Goal: Task Accomplishment & Management: Manage account settings

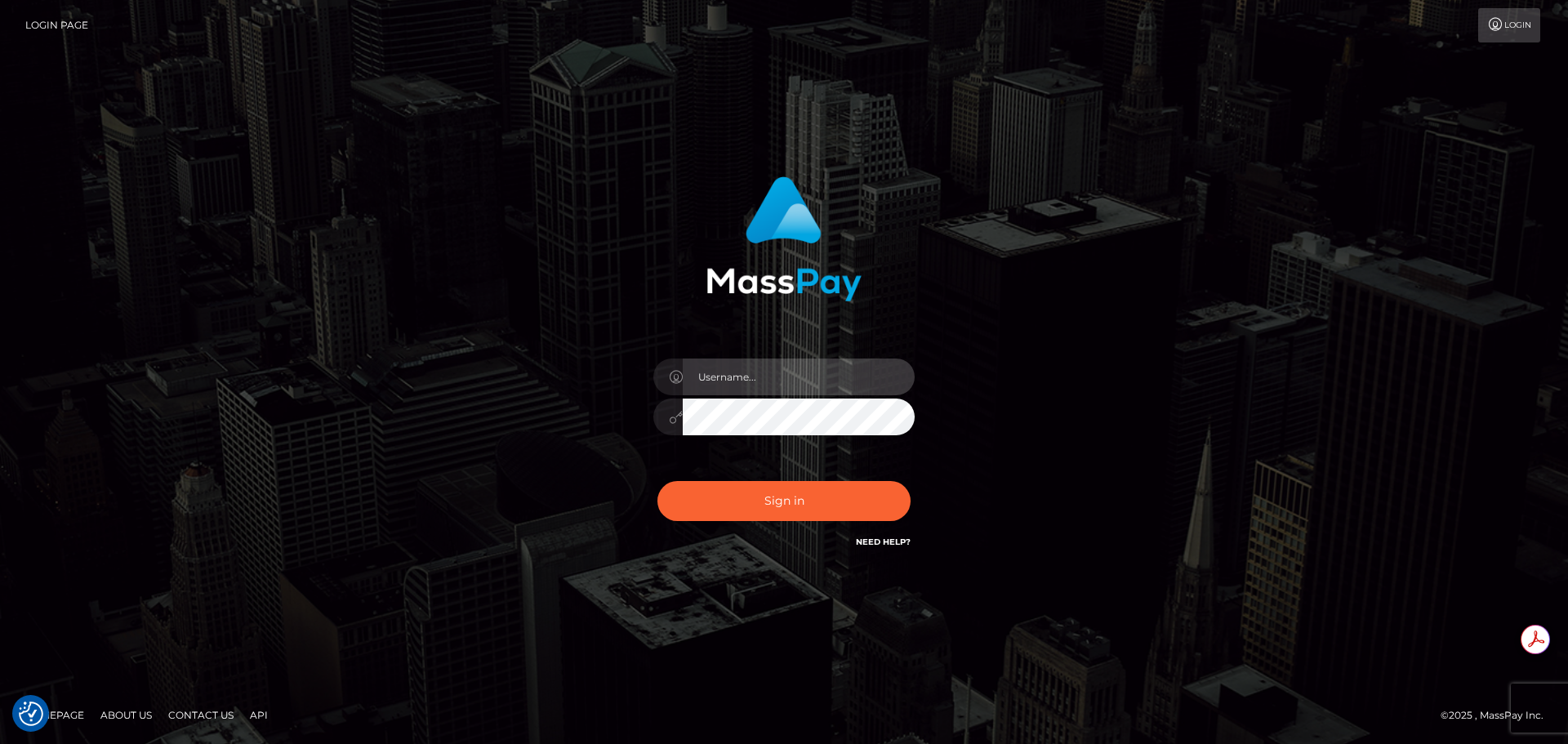
click at [798, 367] on input "text" at bounding box center [799, 376] width 232 height 37
click at [758, 377] on input "text" at bounding box center [799, 376] width 232 height 37
click at [706, 388] on input "text" at bounding box center [799, 376] width 232 height 37
type input "Michelle.T"
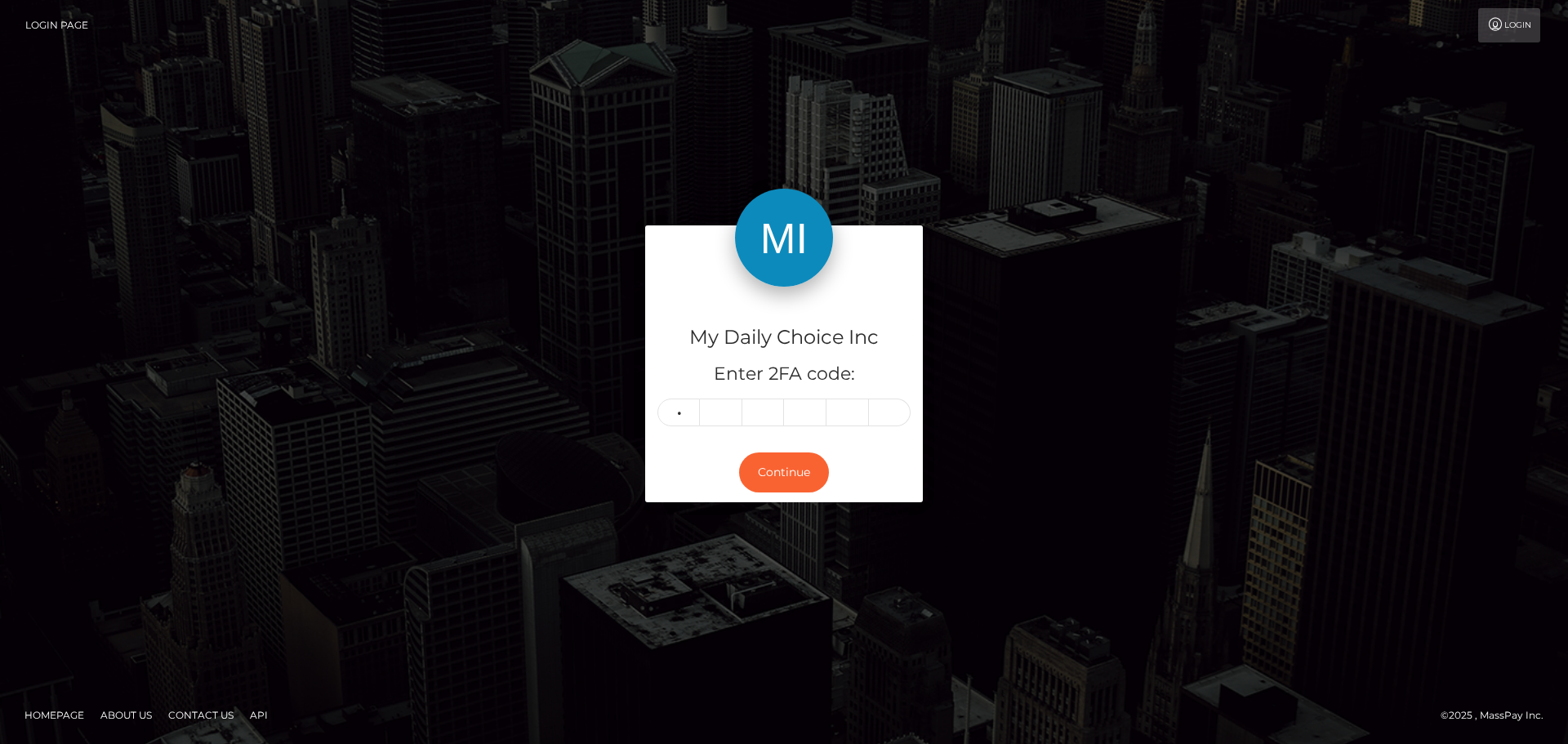
type input "0"
type input "4"
type input "5"
type input "4"
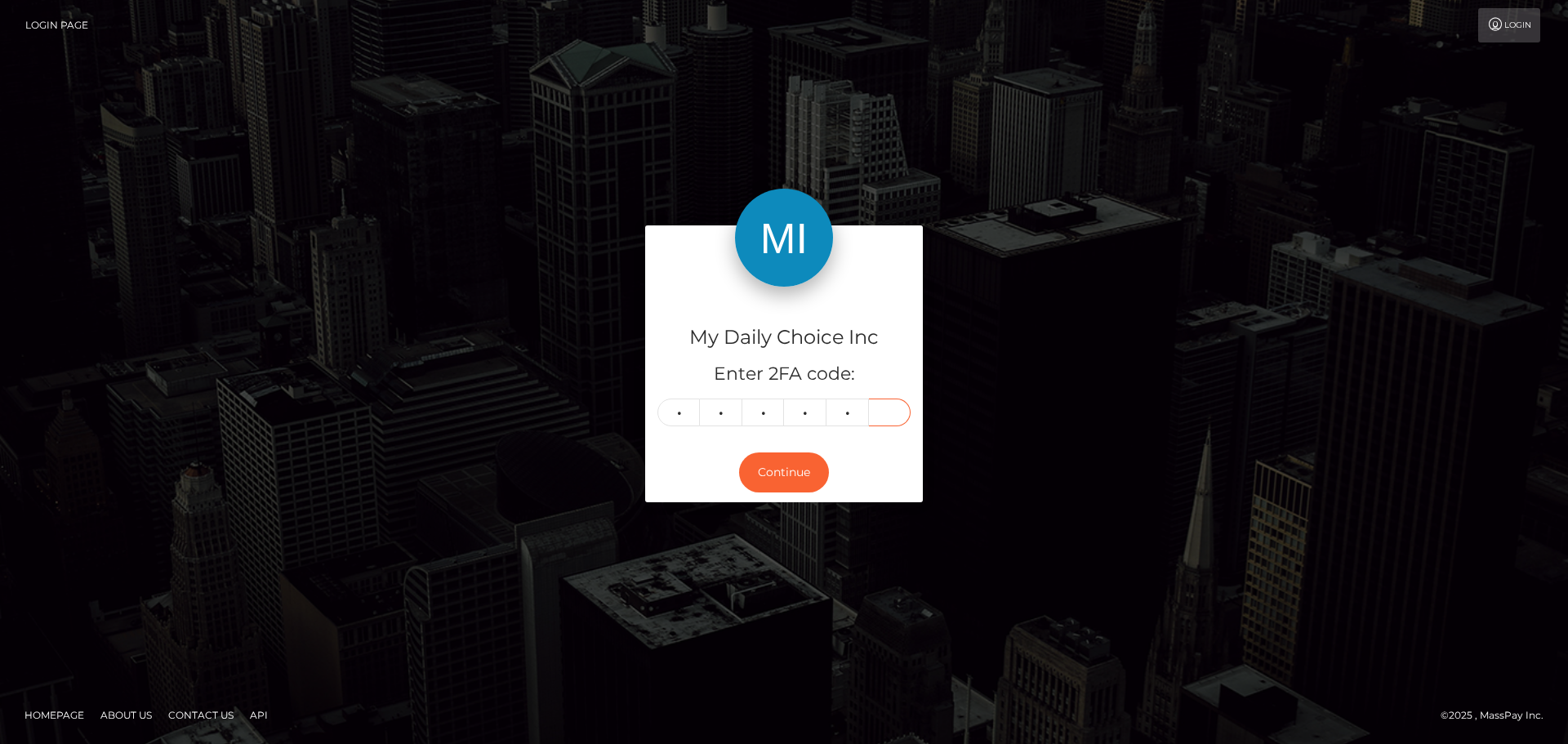
type input "4"
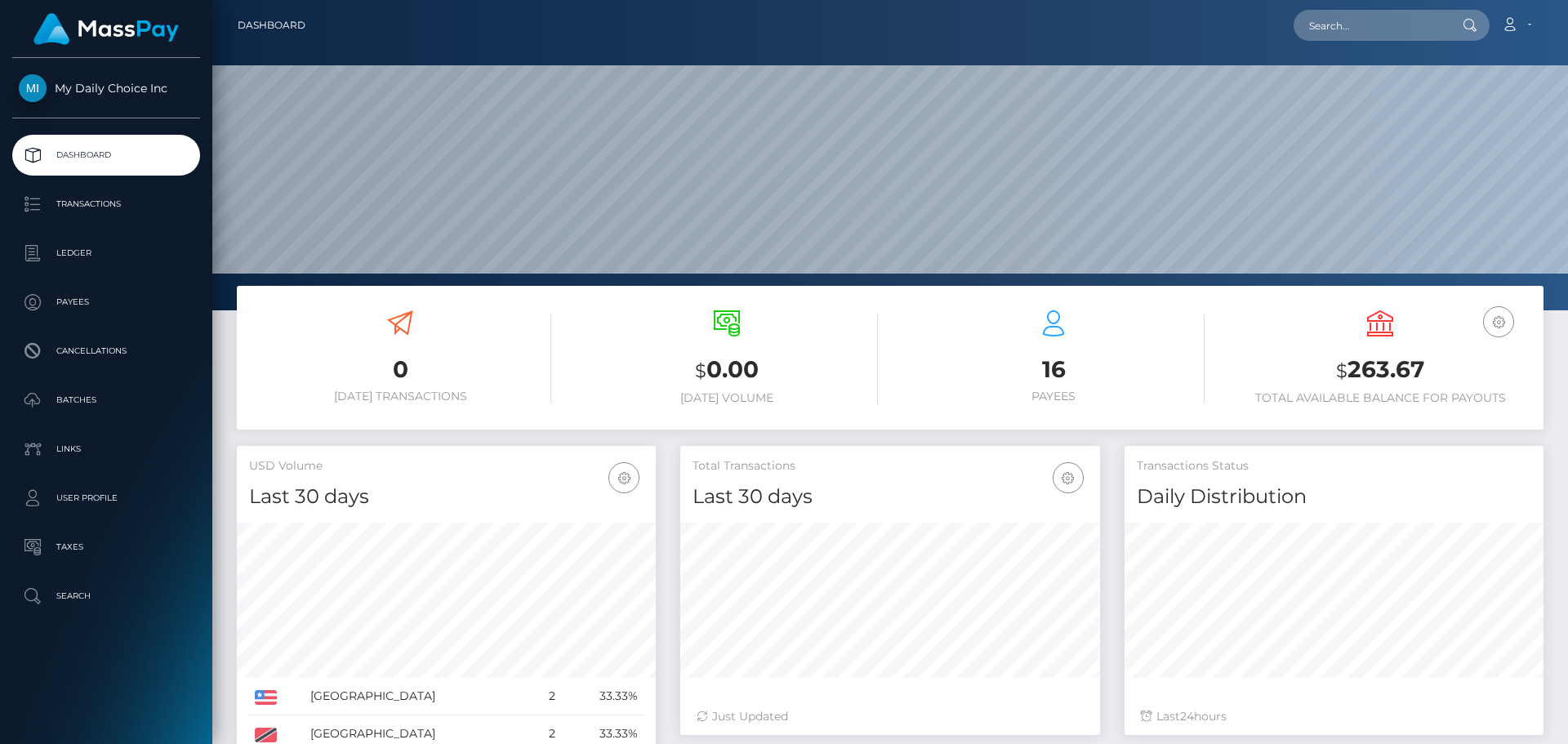
scroll to position [290, 420]
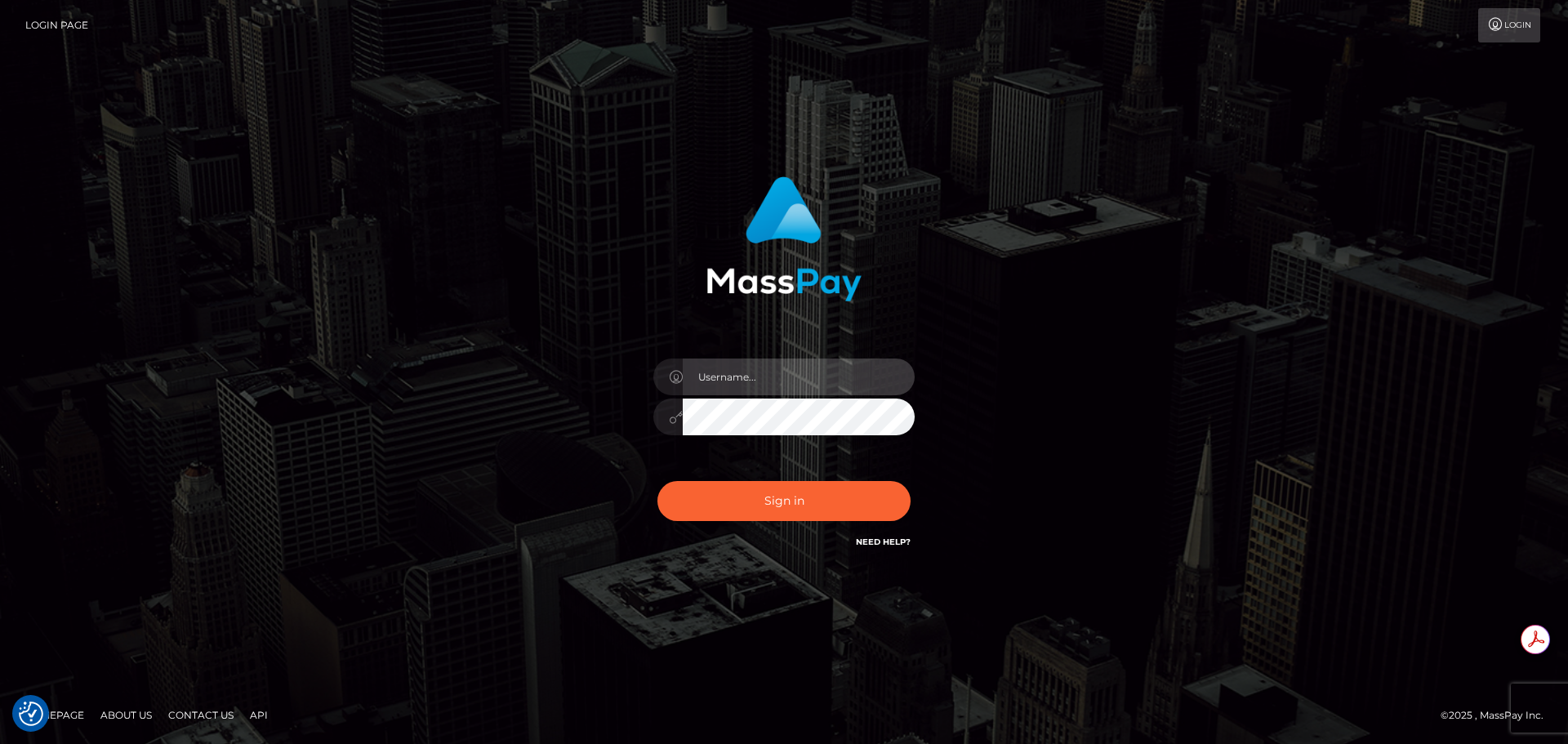
click at [756, 363] on input "text" at bounding box center [799, 376] width 232 height 37
type input "Michelle.T"
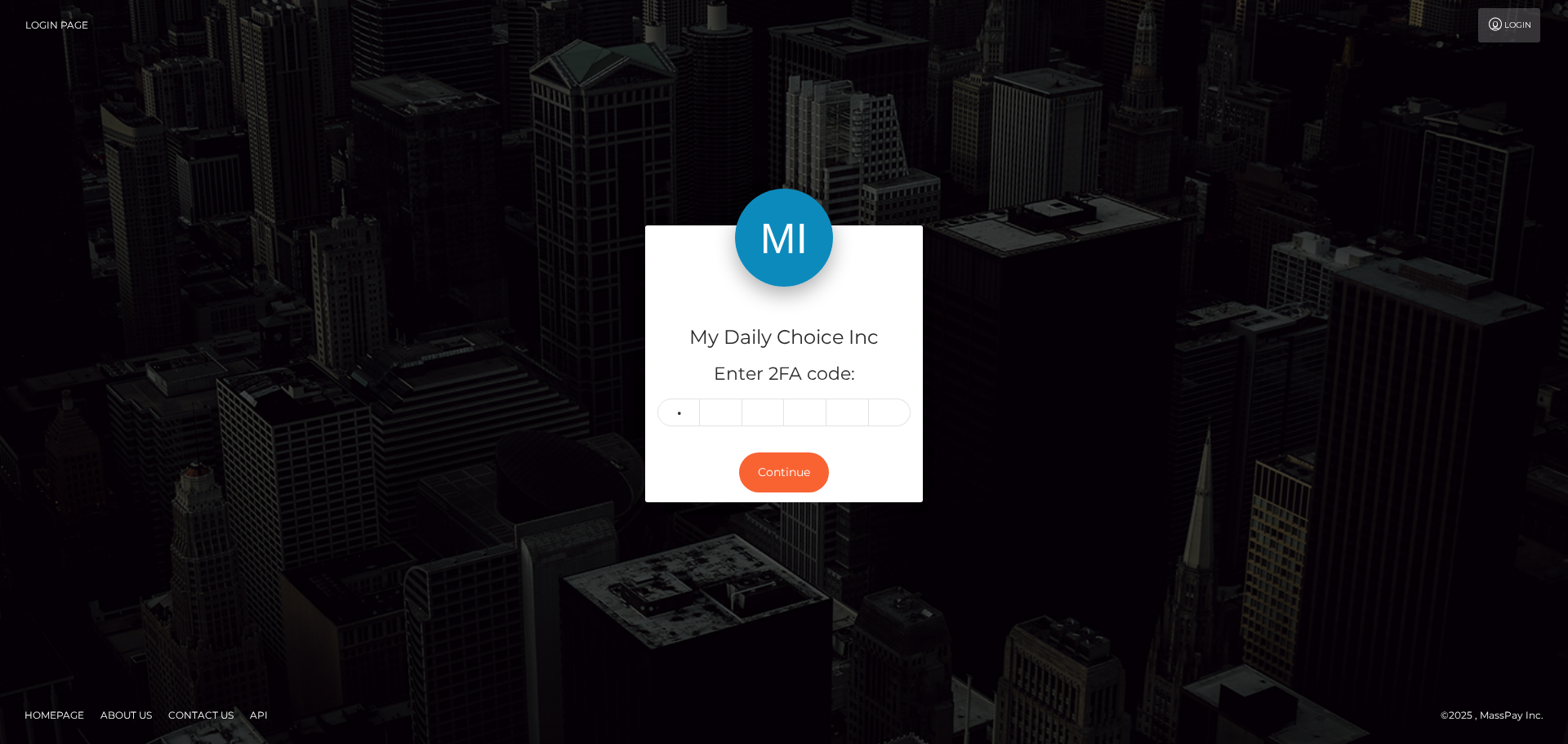
type input "1"
type input "2"
type input "4"
type input "0"
type input "3"
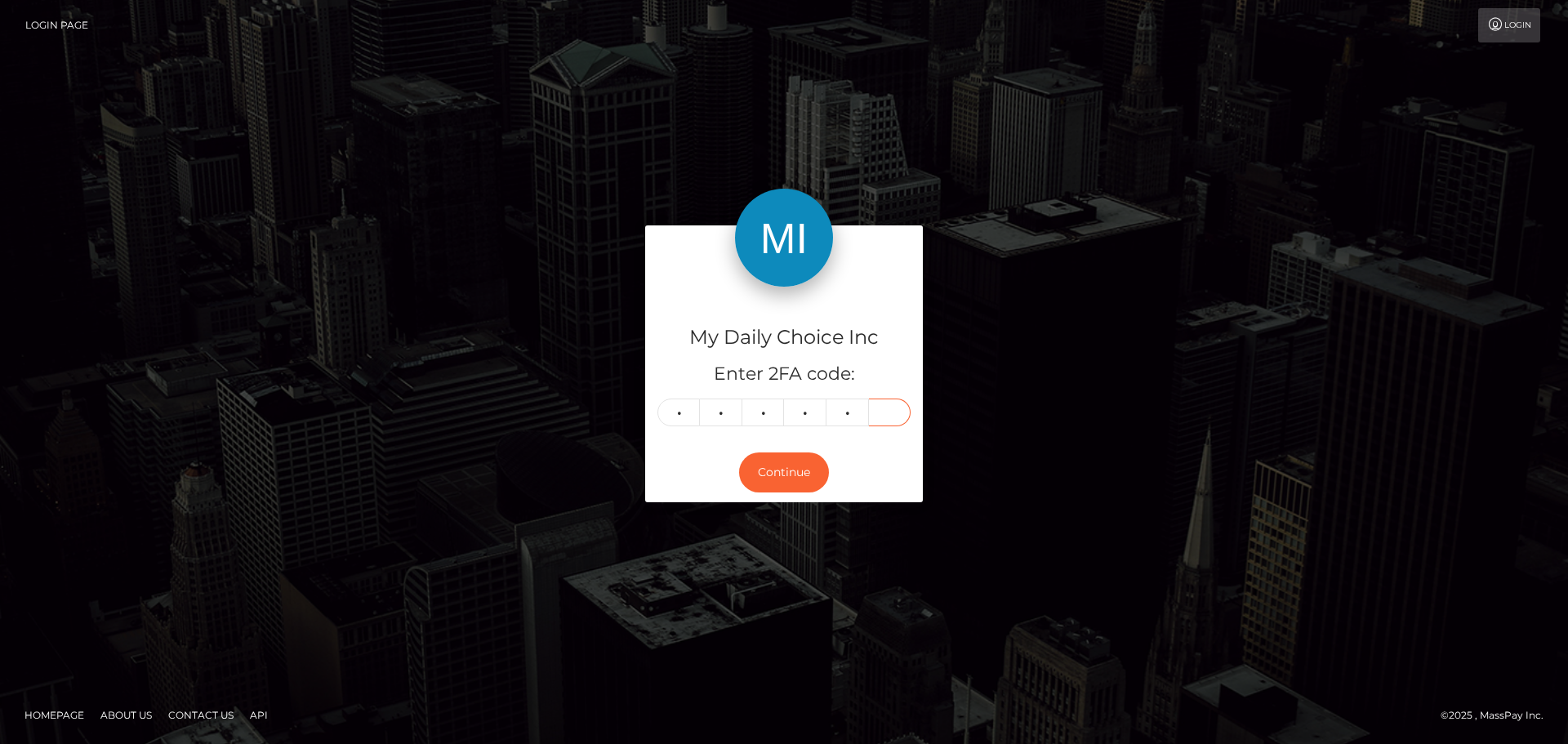
type input "3"
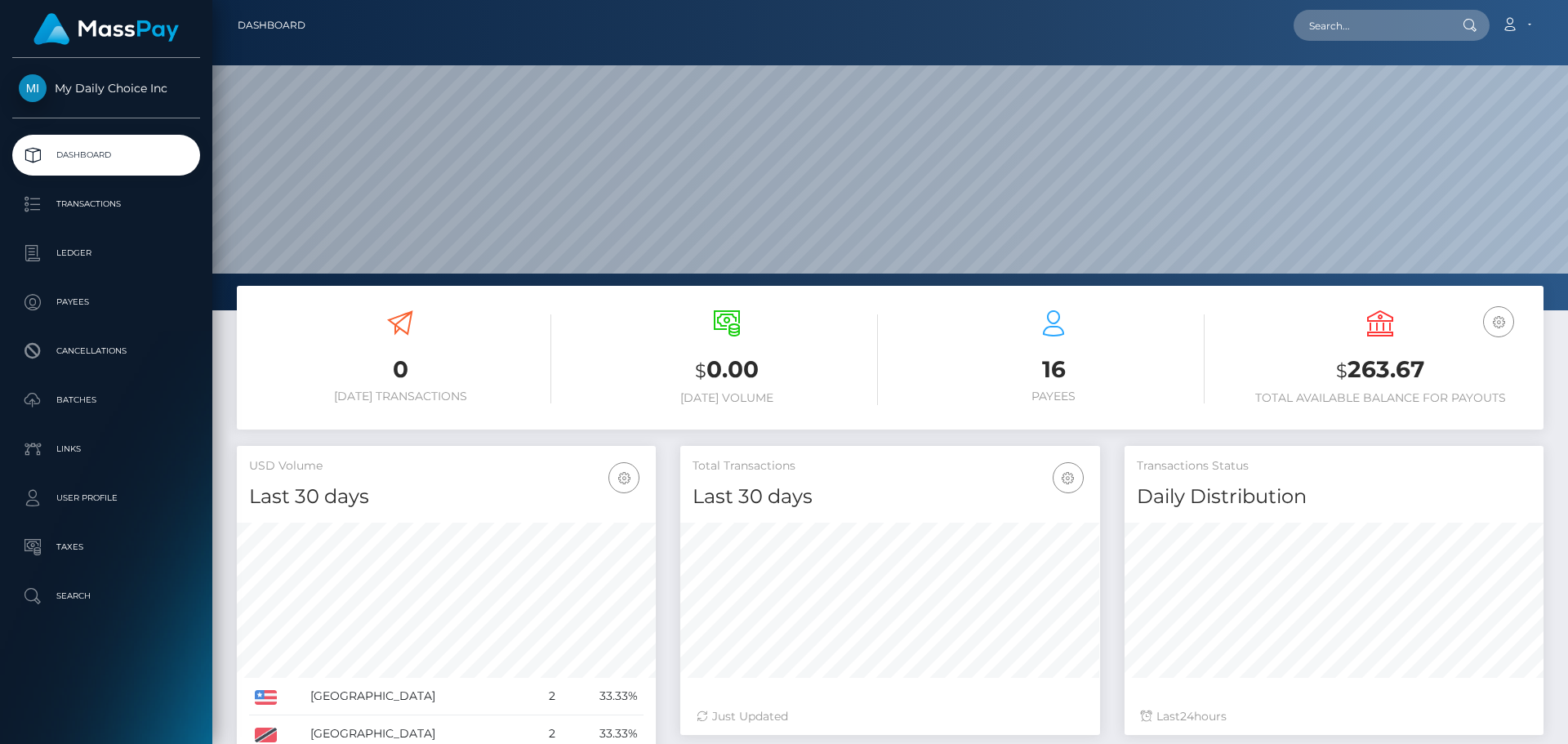
scroll to position [290, 420]
click at [90, 297] on p "Payees" at bounding box center [106, 302] width 175 height 25
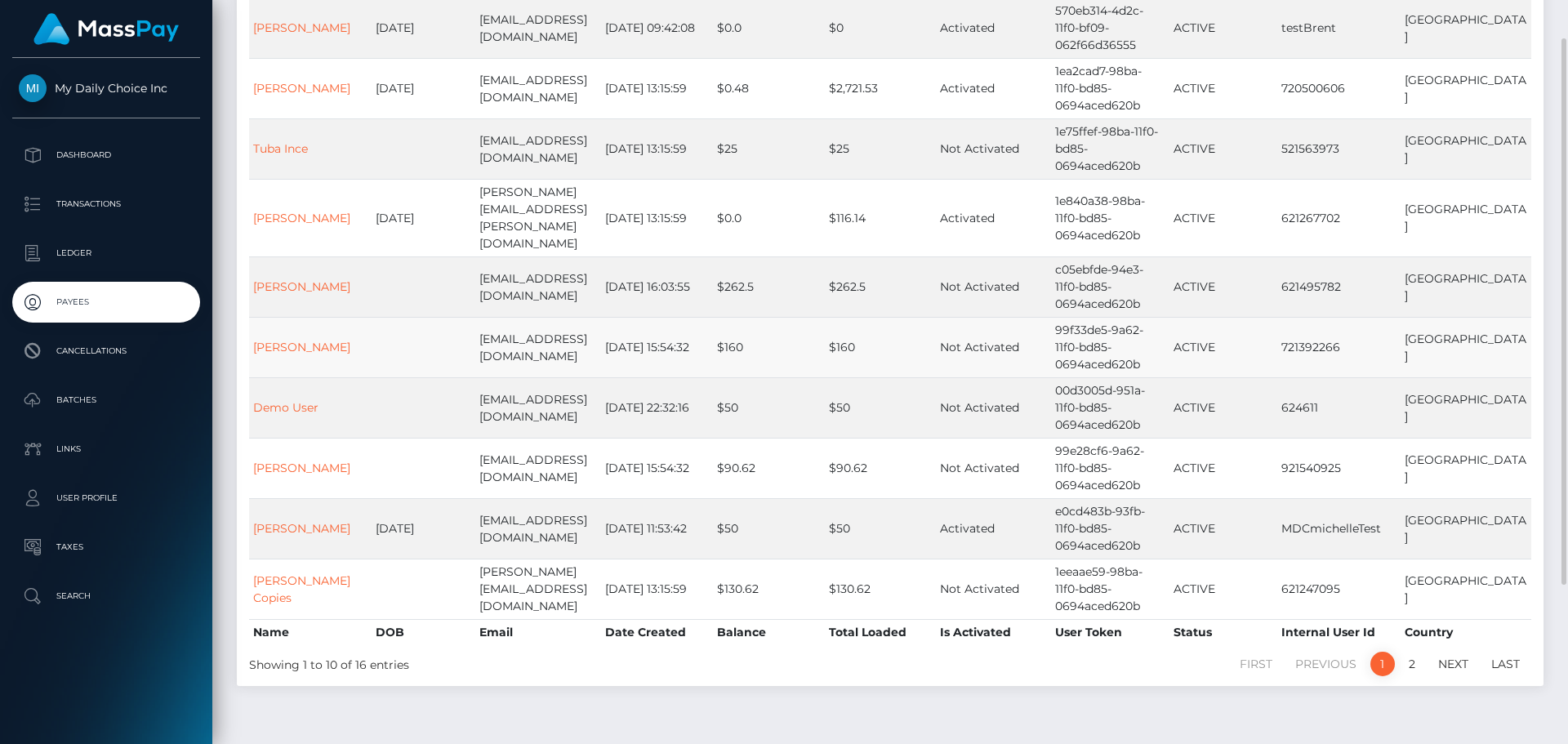
scroll to position [81, 0]
